Goal: Use online tool/utility

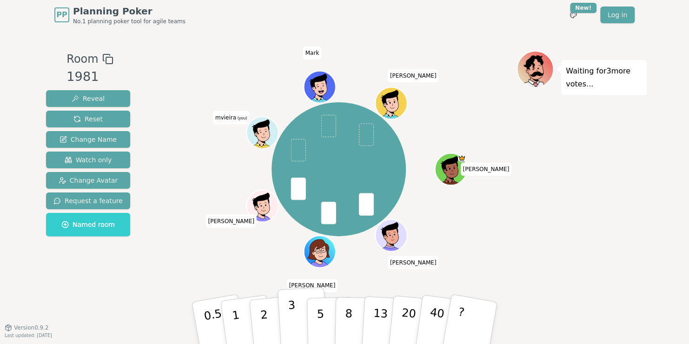
click at [287, 321] on button "3" at bounding box center [303, 323] width 51 height 73
click at [315, 331] on button "5" at bounding box center [331, 323] width 48 height 71
click at [320, 324] on p "5" at bounding box center [321, 323] width 8 height 50
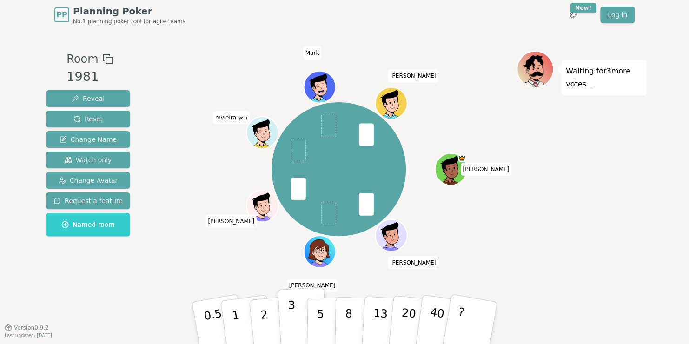
click at [295, 321] on button "3" at bounding box center [303, 323] width 51 height 73
click at [285, 330] on button "3" at bounding box center [303, 323] width 51 height 73
click at [291, 342] on p "3" at bounding box center [293, 323] width 10 height 51
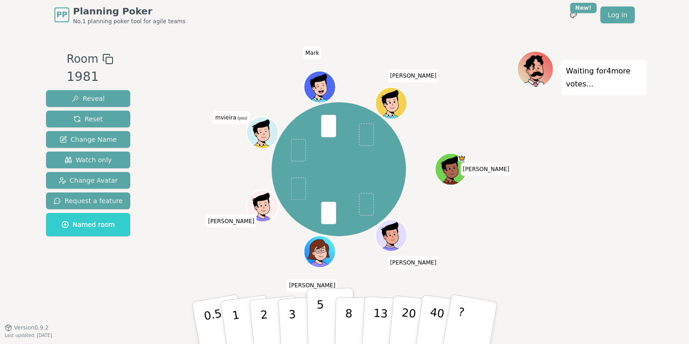
click at [311, 324] on button "5" at bounding box center [331, 323] width 48 height 71
click at [289, 328] on button "3" at bounding box center [303, 323] width 51 height 73
click at [289, 331] on button "3" at bounding box center [303, 323] width 51 height 73
